Goal: Find specific page/section: Find specific page/section

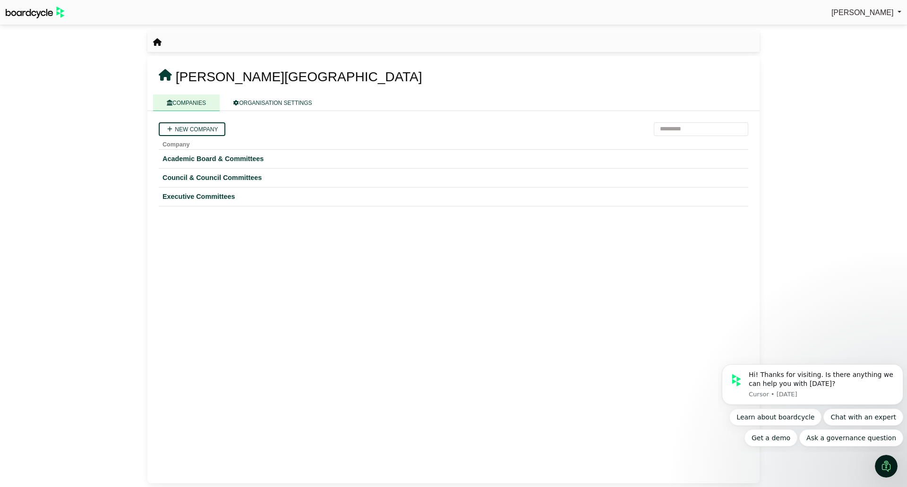
click at [863, 8] on span "[PERSON_NAME]" at bounding box center [862, 12] width 62 height 8
click at [156, 41] on icon "breadcrumb" at bounding box center [157, 42] width 8 height 8
click at [240, 162] on div "Academic Board & Committees" at bounding box center [453, 158] width 582 height 11
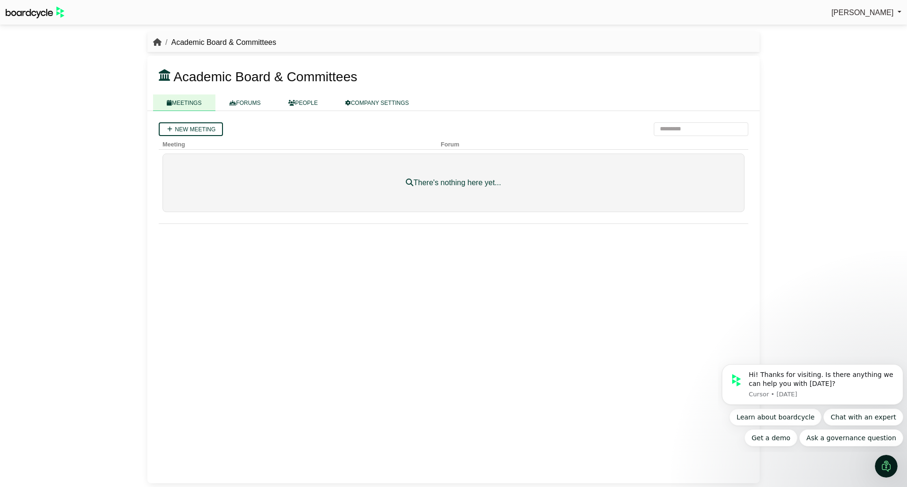
click at [157, 40] on icon "breadcrumb" at bounding box center [157, 42] width 8 height 8
